Goal: Transaction & Acquisition: Download file/media

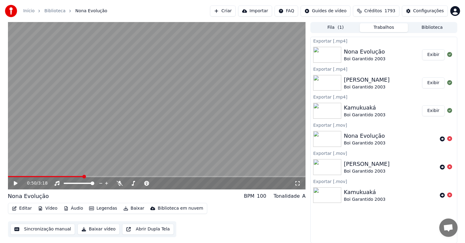
click at [428, 55] on button "Exibir" at bounding box center [433, 54] width 23 height 11
click at [426, 24] on button "Biblioteca" at bounding box center [432, 27] width 48 height 9
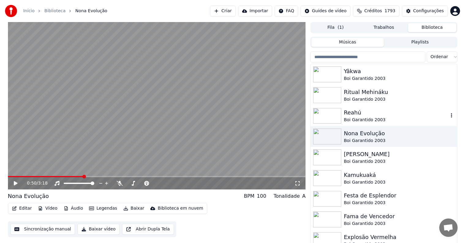
click at [347, 116] on div "Reahú" at bounding box center [395, 112] width 104 height 9
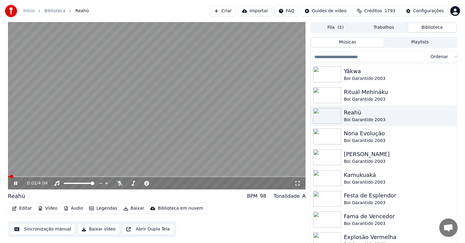
click at [127, 210] on button "Baixar" at bounding box center [134, 208] width 26 height 9
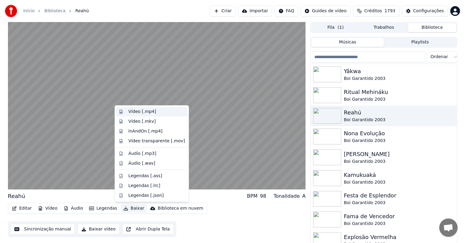
click at [140, 111] on div "Vídeo [.mp4]" at bounding box center [142, 112] width 28 height 6
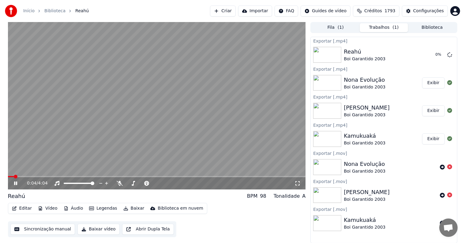
click at [422, 24] on button "Biblioteca" at bounding box center [432, 27] width 48 height 9
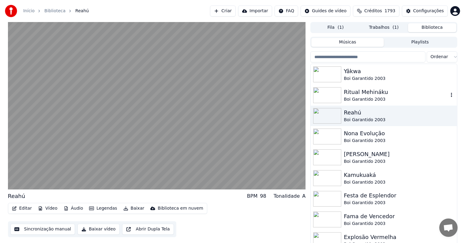
click at [356, 94] on div "Ritual Mehináku" at bounding box center [395, 92] width 104 height 9
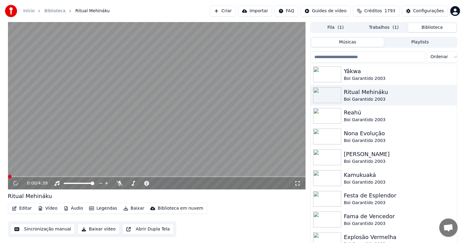
click at [131, 208] on button "Baixar" at bounding box center [134, 208] width 26 height 9
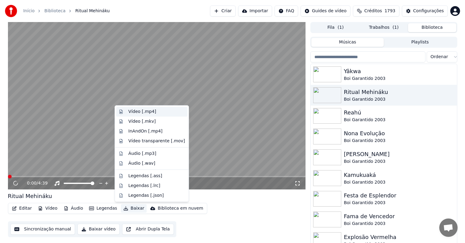
click at [139, 110] on div "Vídeo [.mp4]" at bounding box center [142, 112] width 28 height 6
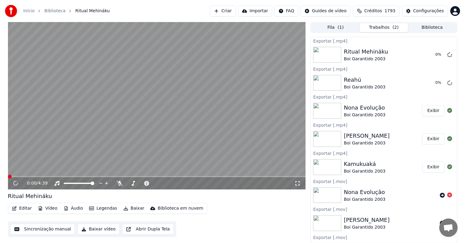
click at [423, 30] on button "Biblioteca" at bounding box center [432, 27] width 48 height 9
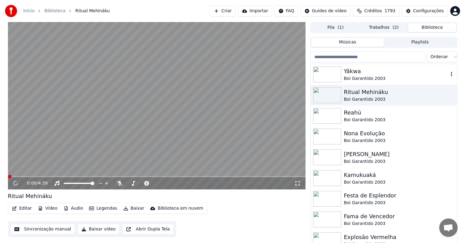
click at [352, 76] on div "Boi Garantido 2003" at bounding box center [395, 79] width 104 height 6
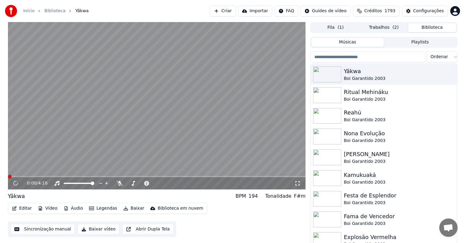
click at [126, 206] on button "Baixar" at bounding box center [134, 208] width 26 height 9
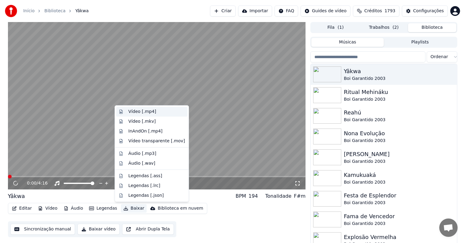
click at [138, 111] on div "Vídeo [.mp4]" at bounding box center [142, 112] width 28 height 6
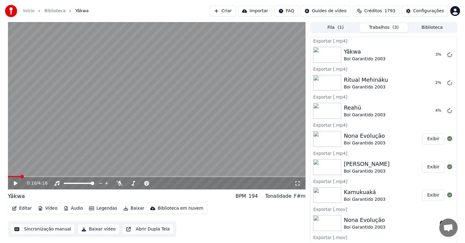
click at [130, 84] on video at bounding box center [157, 105] width 298 height 167
click at [431, 110] on button "Exibir" at bounding box center [433, 110] width 23 height 11
click at [424, 54] on button "Exibir" at bounding box center [433, 54] width 23 height 11
click at [430, 113] on button "Exibir" at bounding box center [433, 110] width 23 height 11
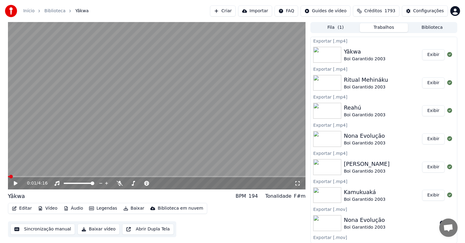
click at [432, 142] on button "Exibir" at bounding box center [433, 138] width 23 height 11
click at [433, 196] on button "Exibir" at bounding box center [433, 195] width 23 height 11
